Goal: Find specific page/section: Find specific page/section

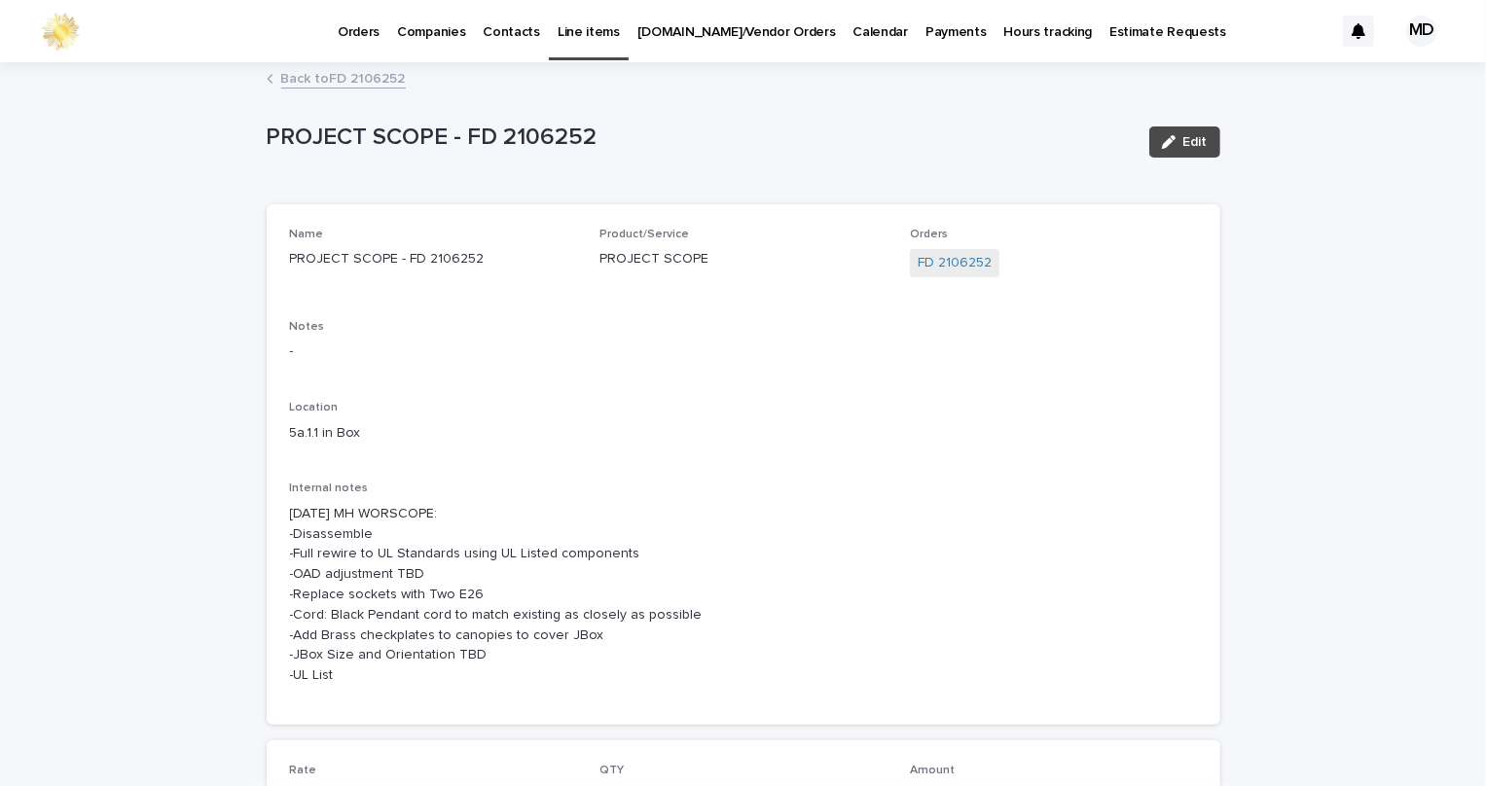
click at [318, 83] on link "Back to FD 2106252" at bounding box center [343, 77] width 125 height 22
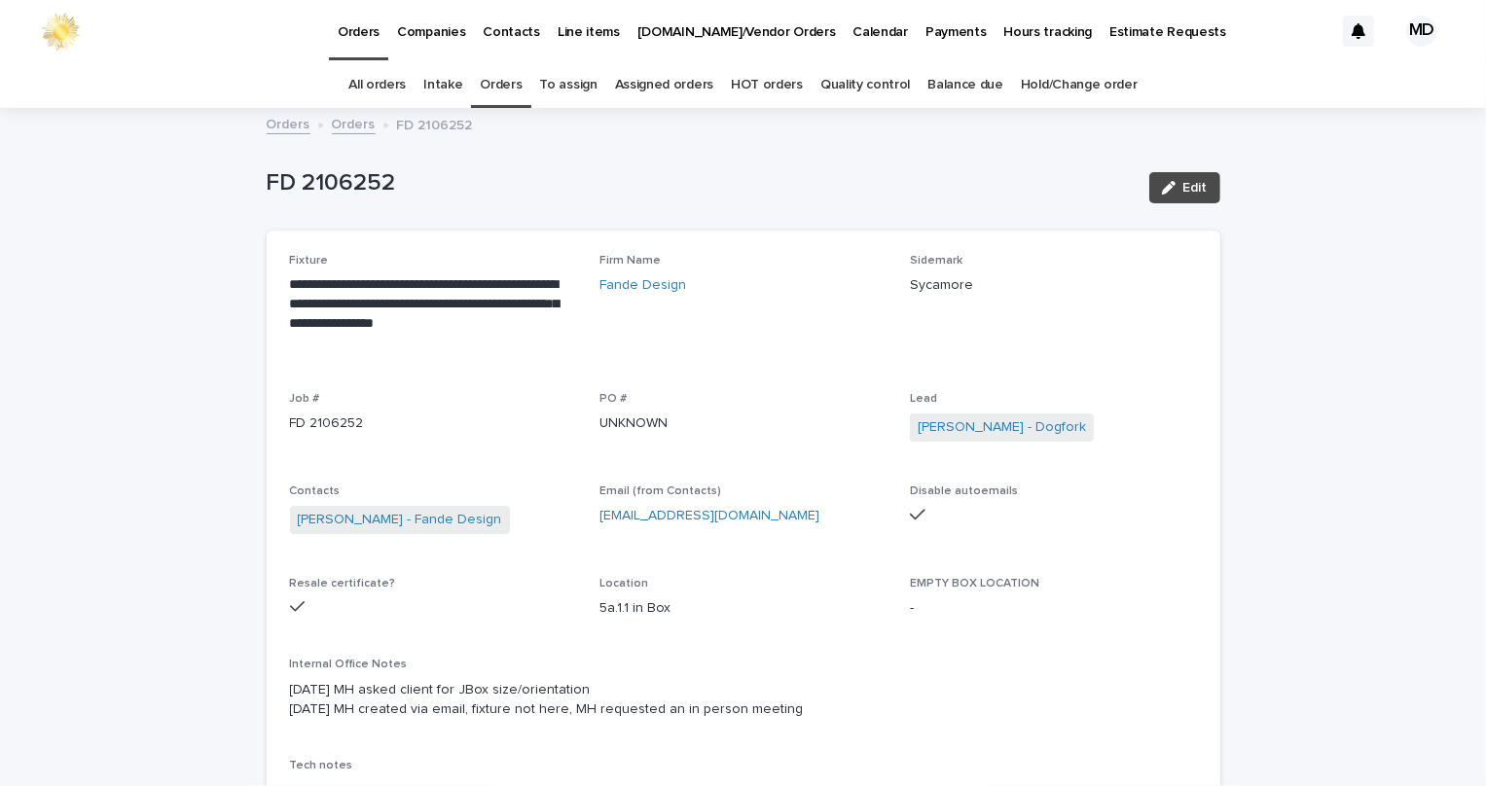
click at [511, 77] on link "Orders" at bounding box center [501, 85] width 42 height 46
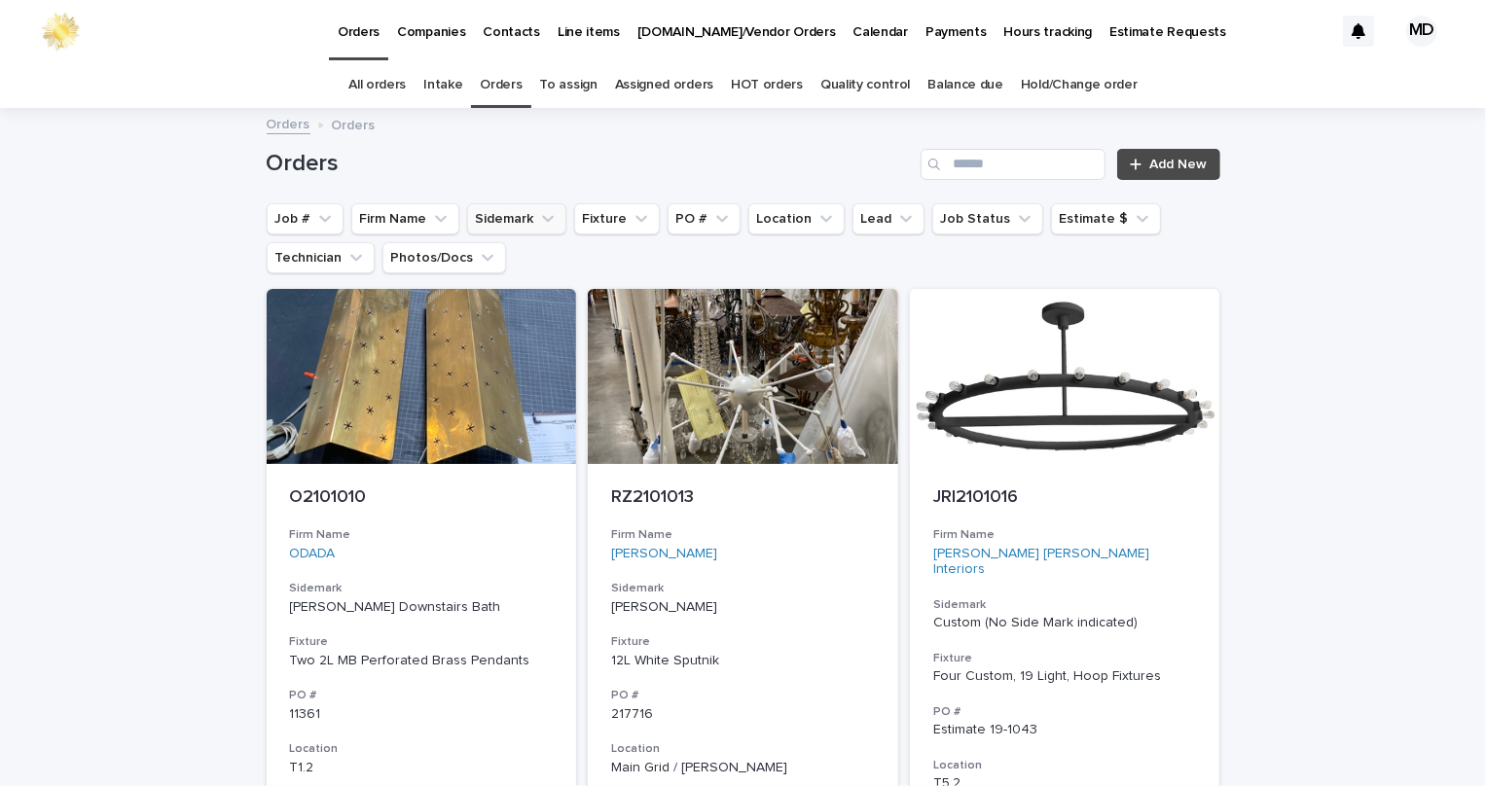
click at [481, 223] on button "Sidemark" at bounding box center [516, 218] width 99 height 31
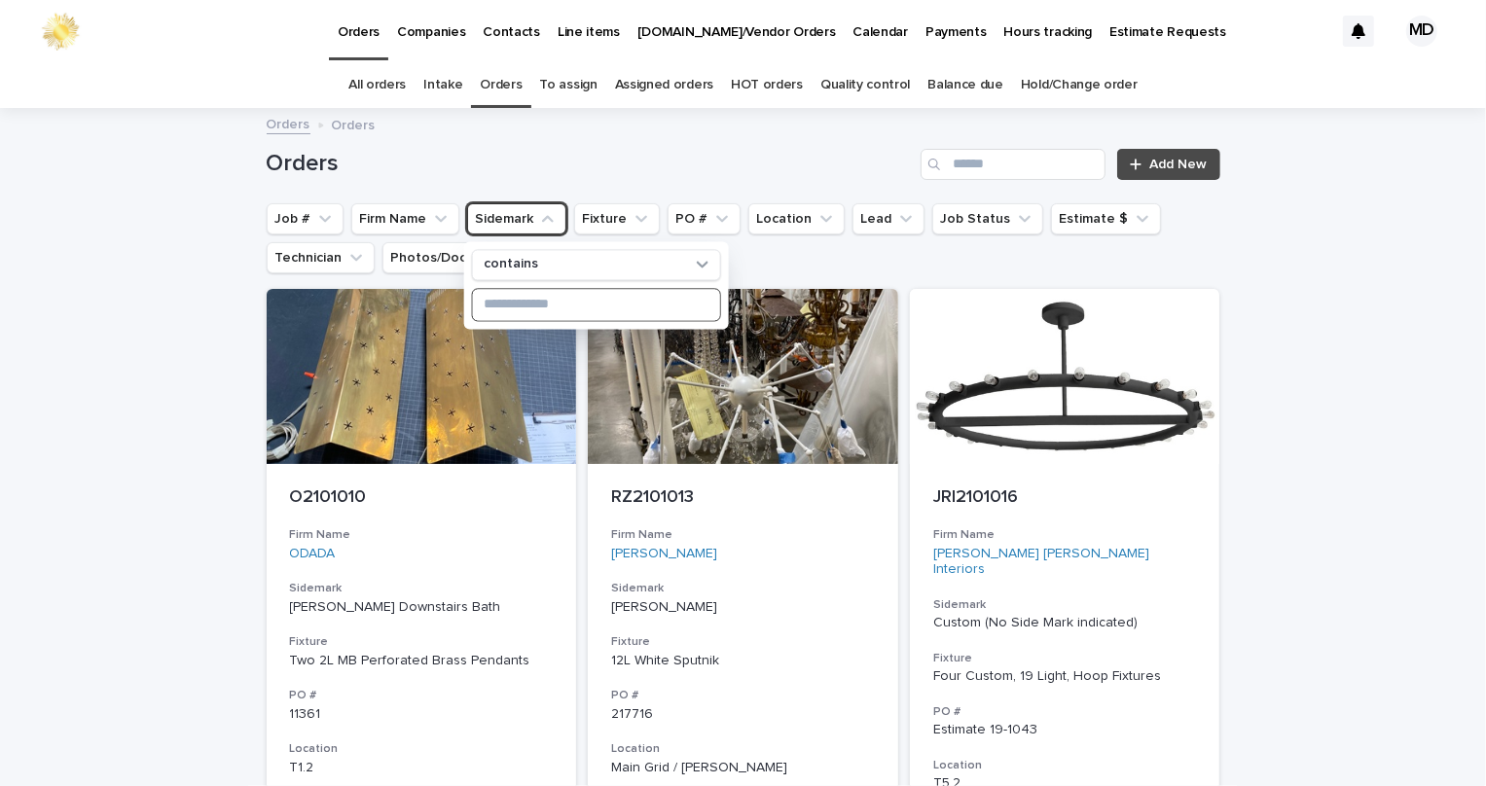
click at [602, 303] on input at bounding box center [595, 304] width 247 height 31
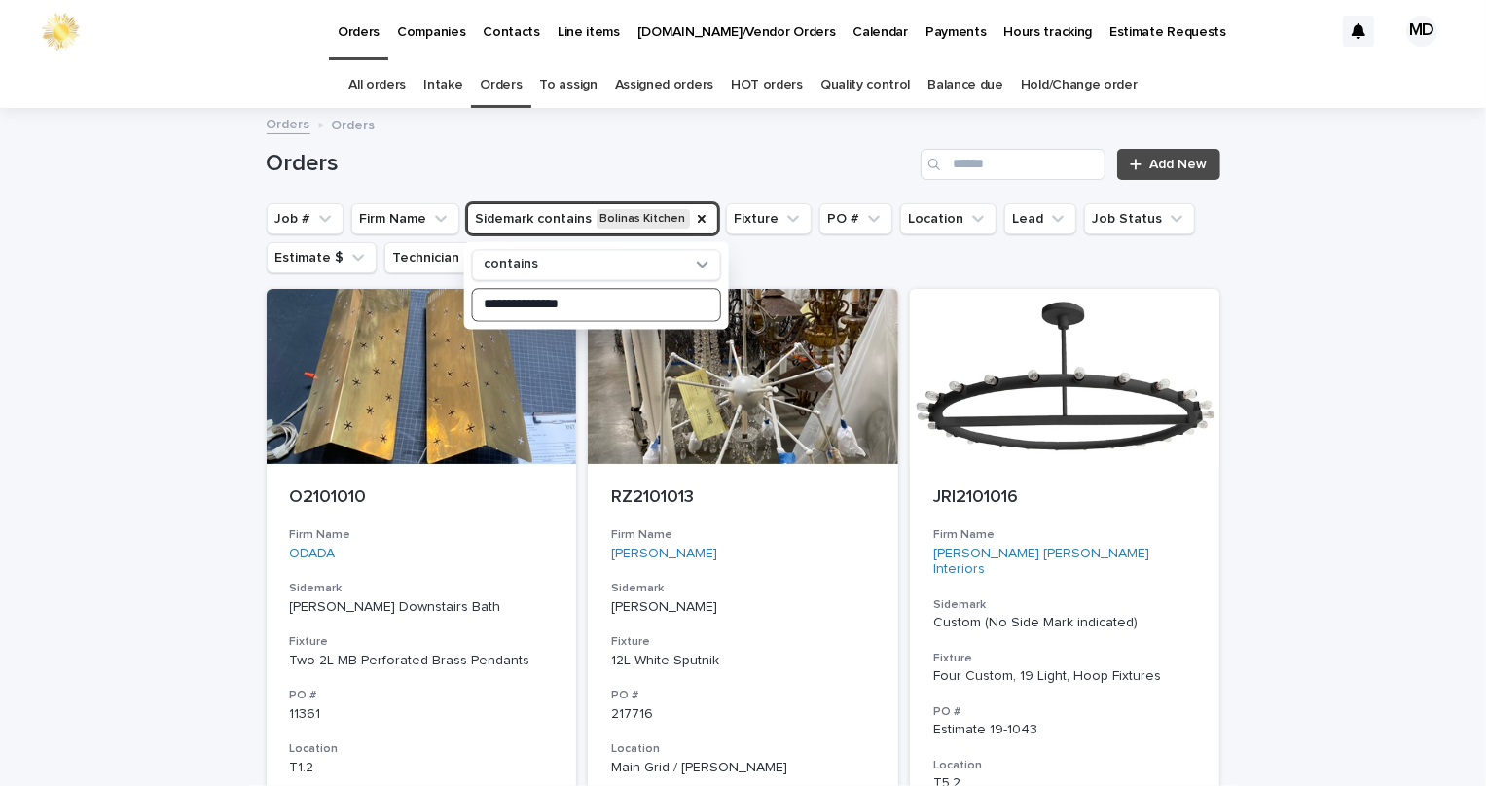
type input "**********"
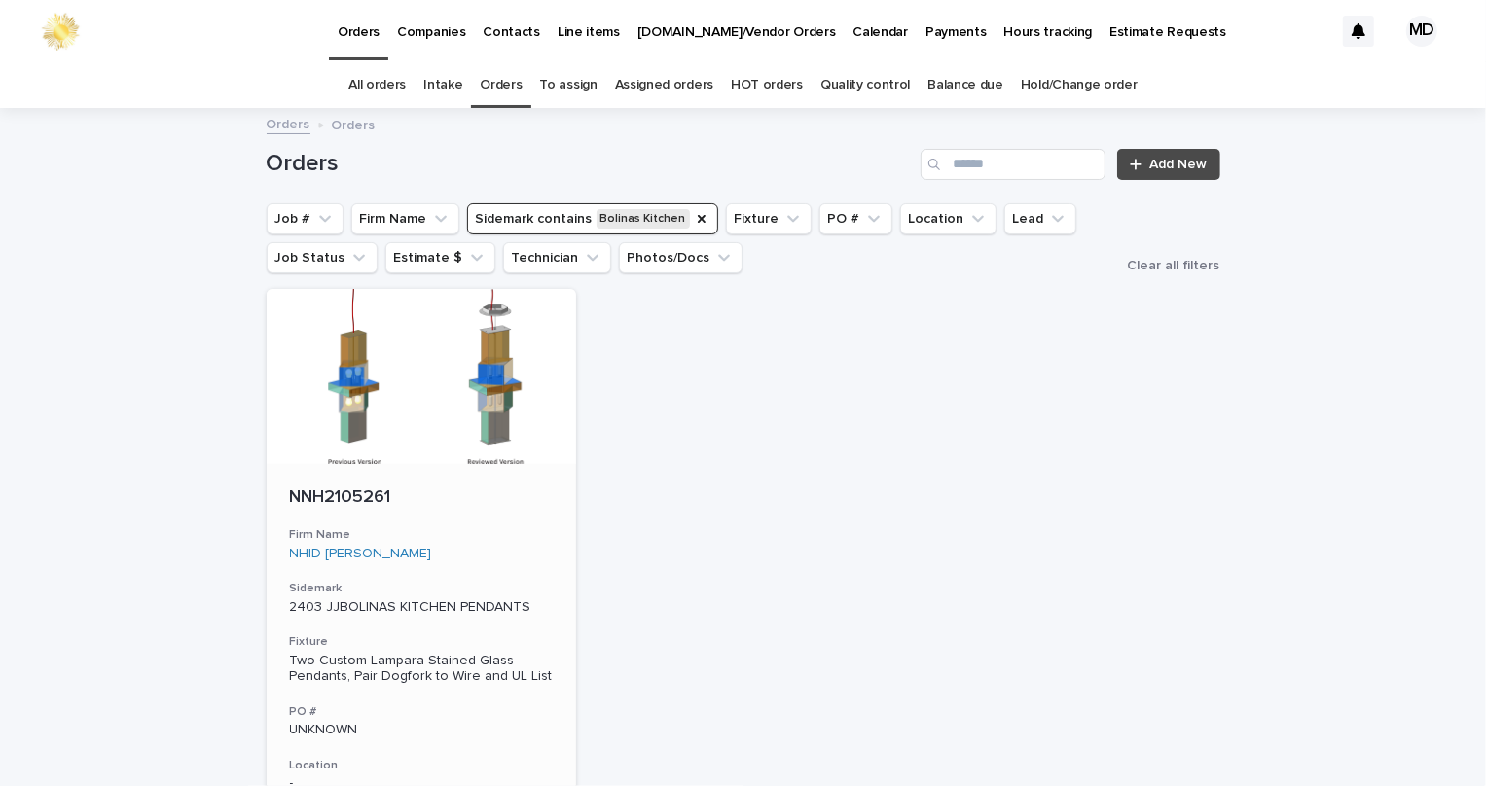
click at [367, 488] on p "NNH2105261" at bounding box center [422, 498] width 264 height 21
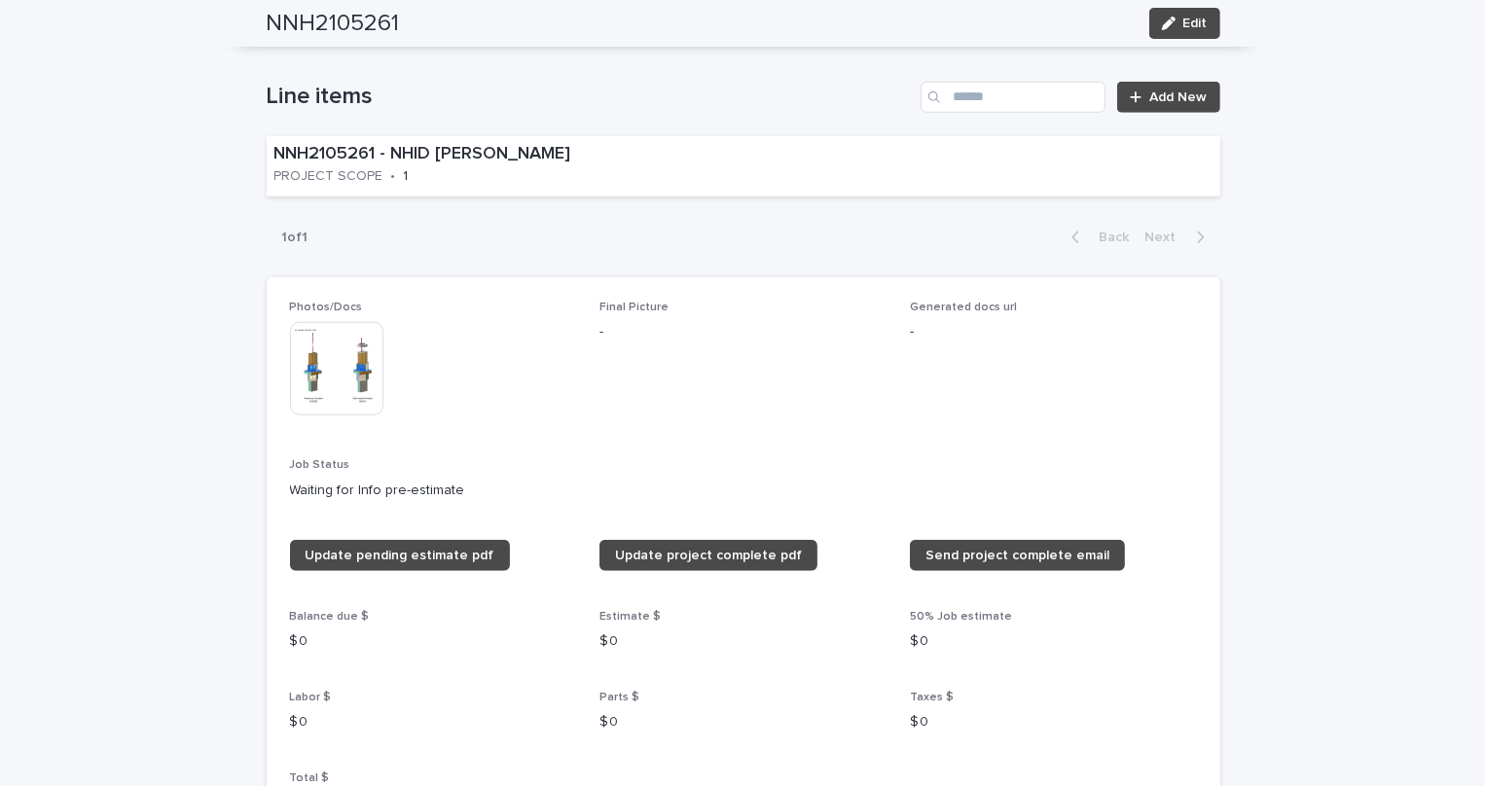
scroll to position [1238, 0]
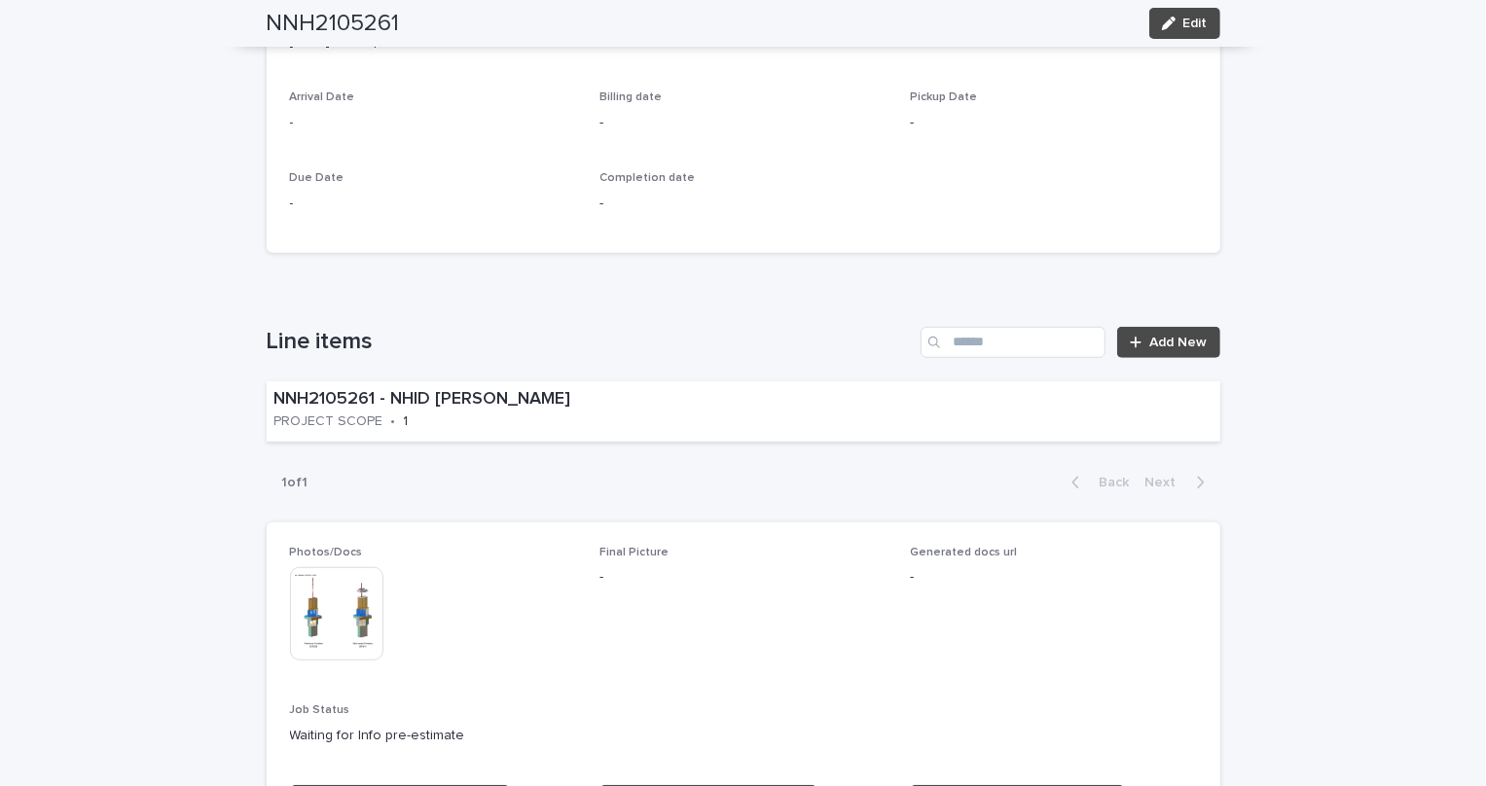
scroll to position [885, 0]
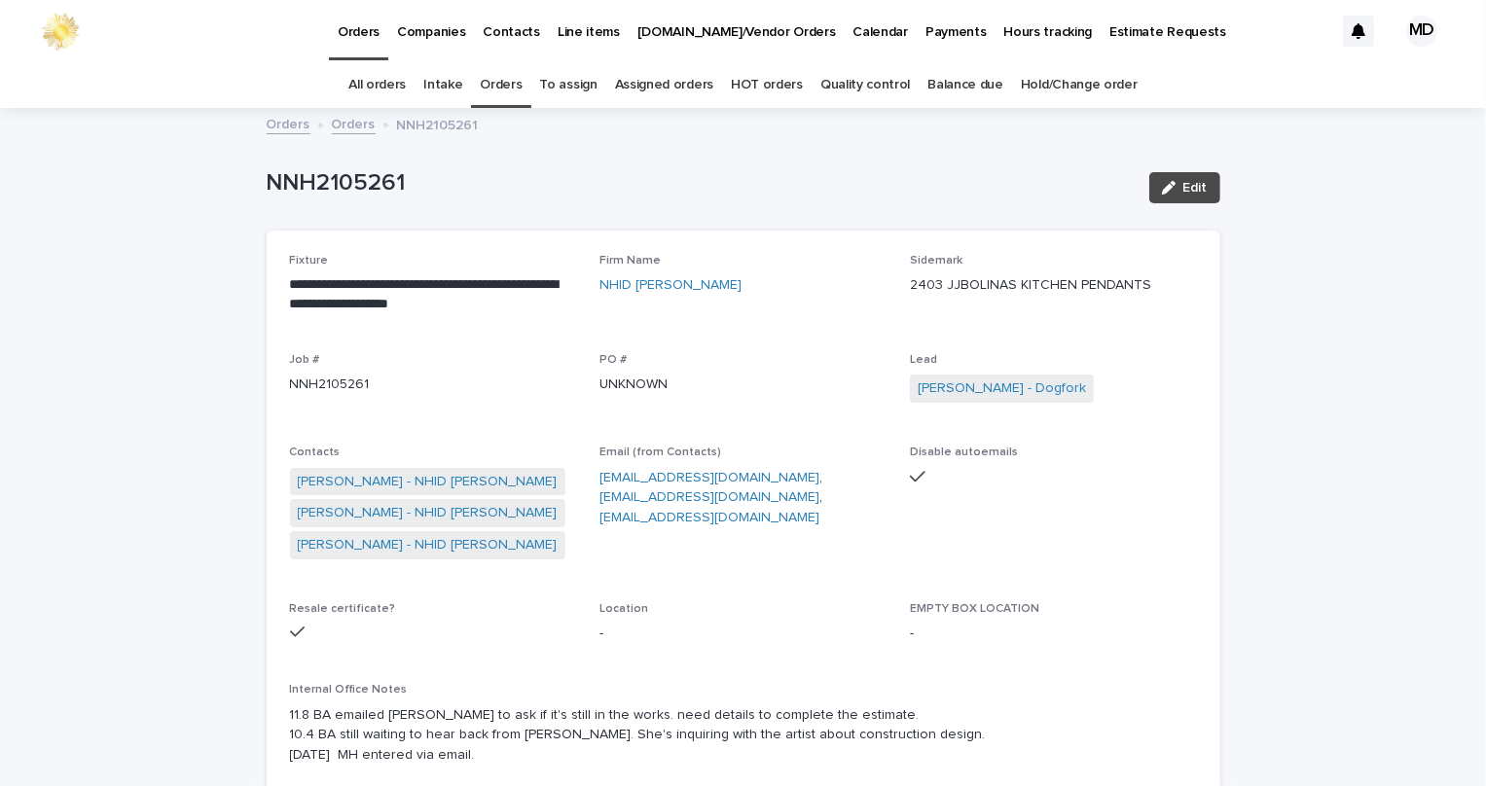
click at [502, 94] on link "Orders" at bounding box center [501, 85] width 42 height 46
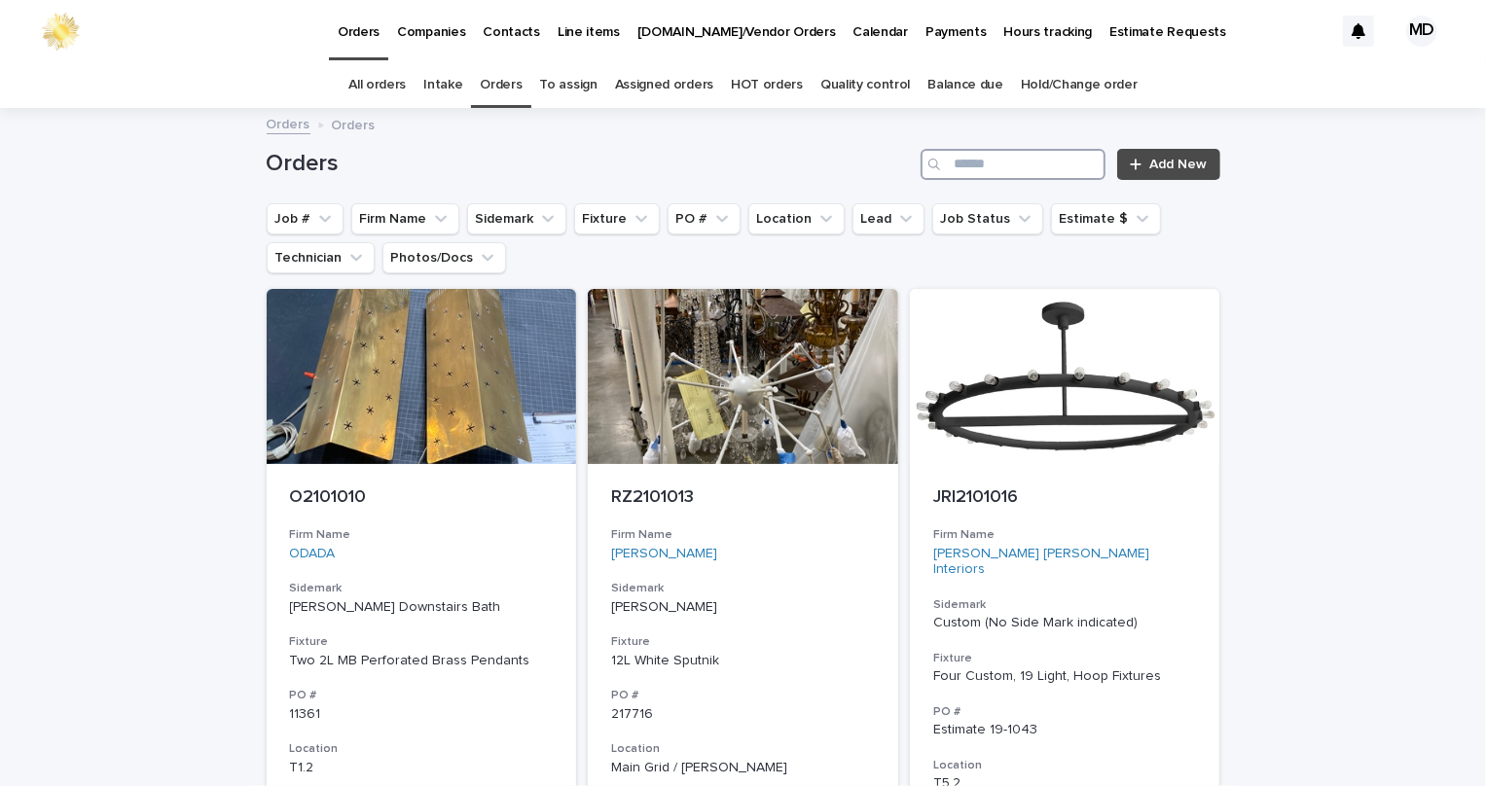
click at [1014, 165] on input "Search" at bounding box center [1013, 164] width 185 height 31
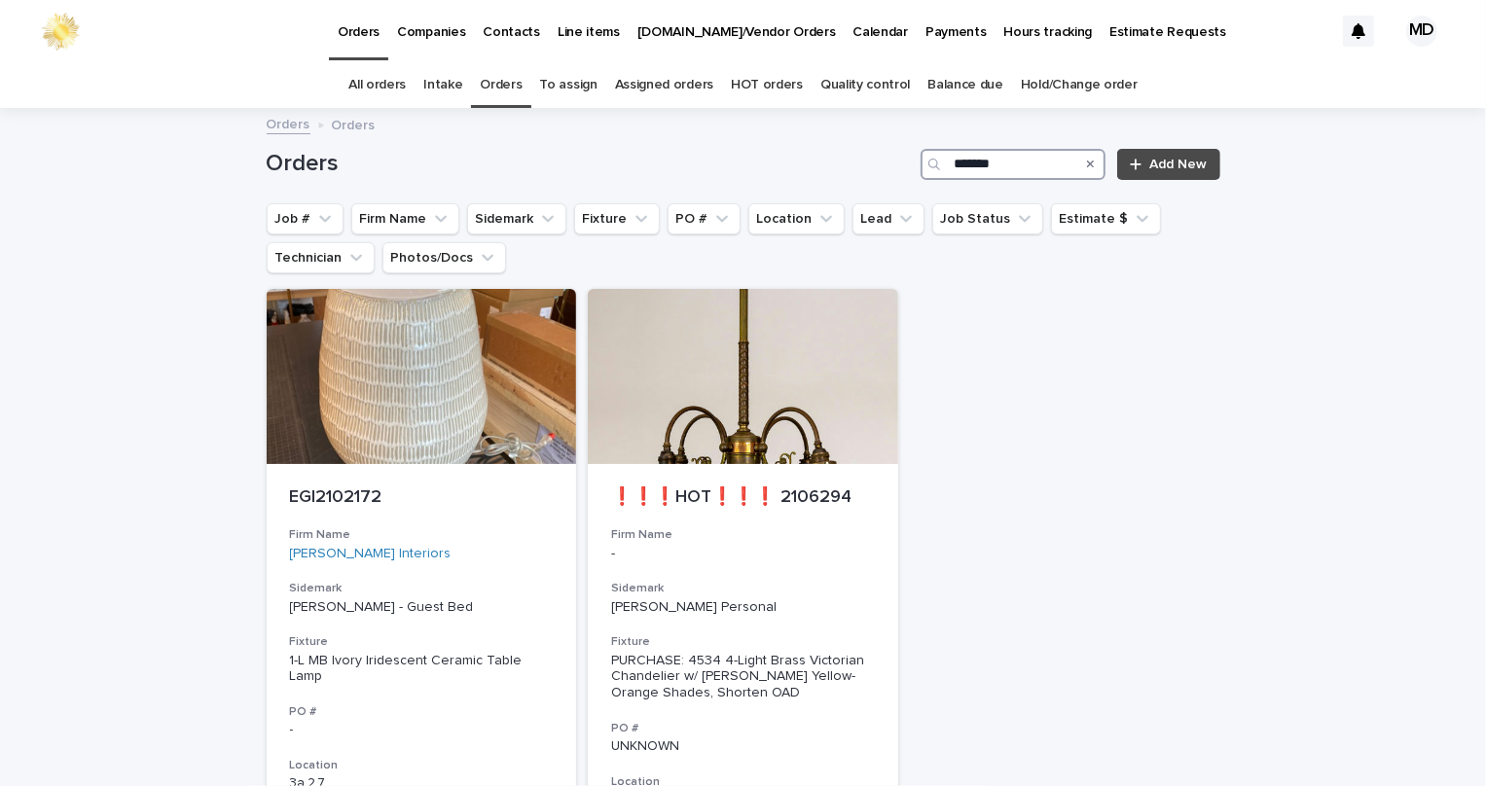
type input "*******"
